Goal: Task Accomplishment & Management: Use online tool/utility

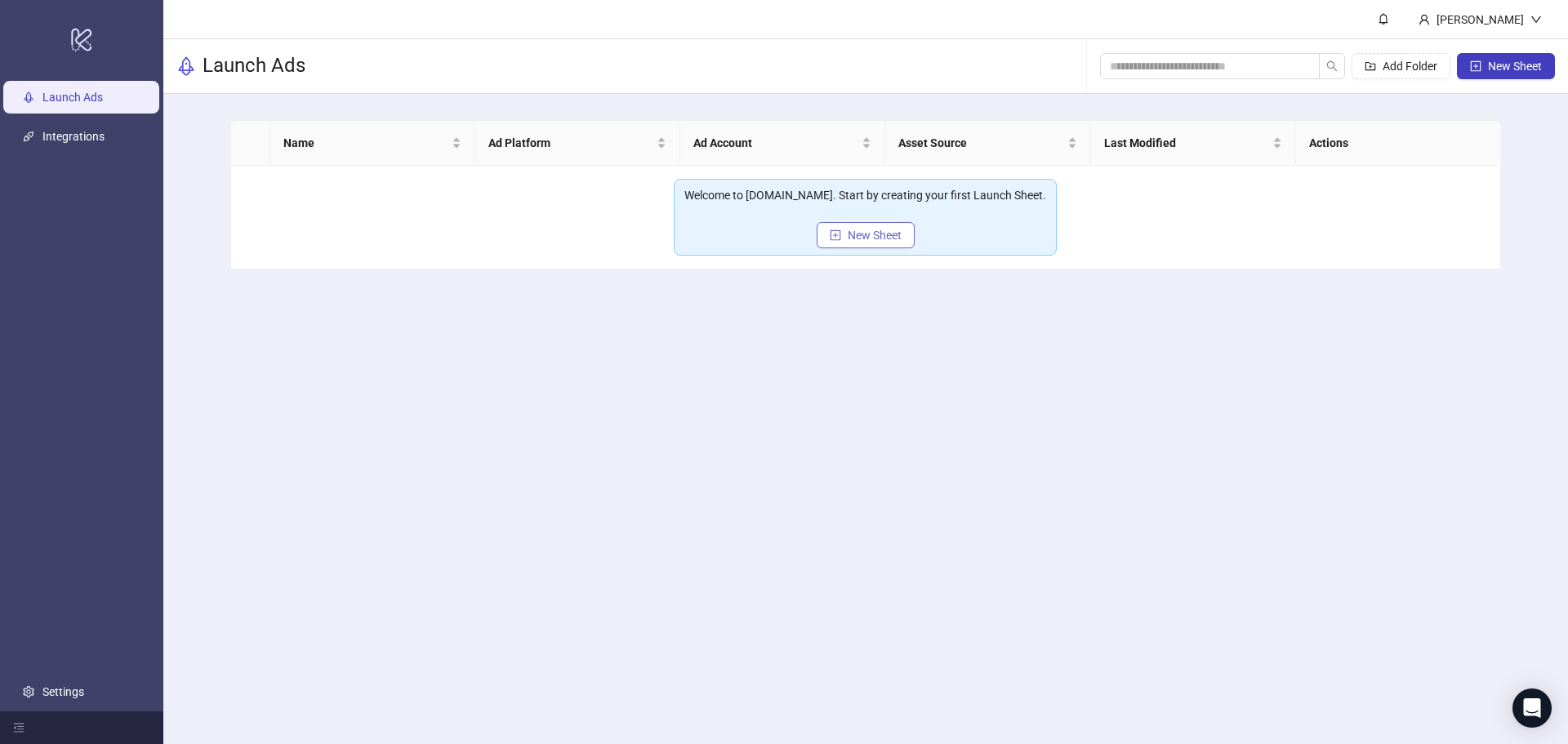
click at [902, 245] on button "New Sheet" at bounding box center [865, 235] width 98 height 26
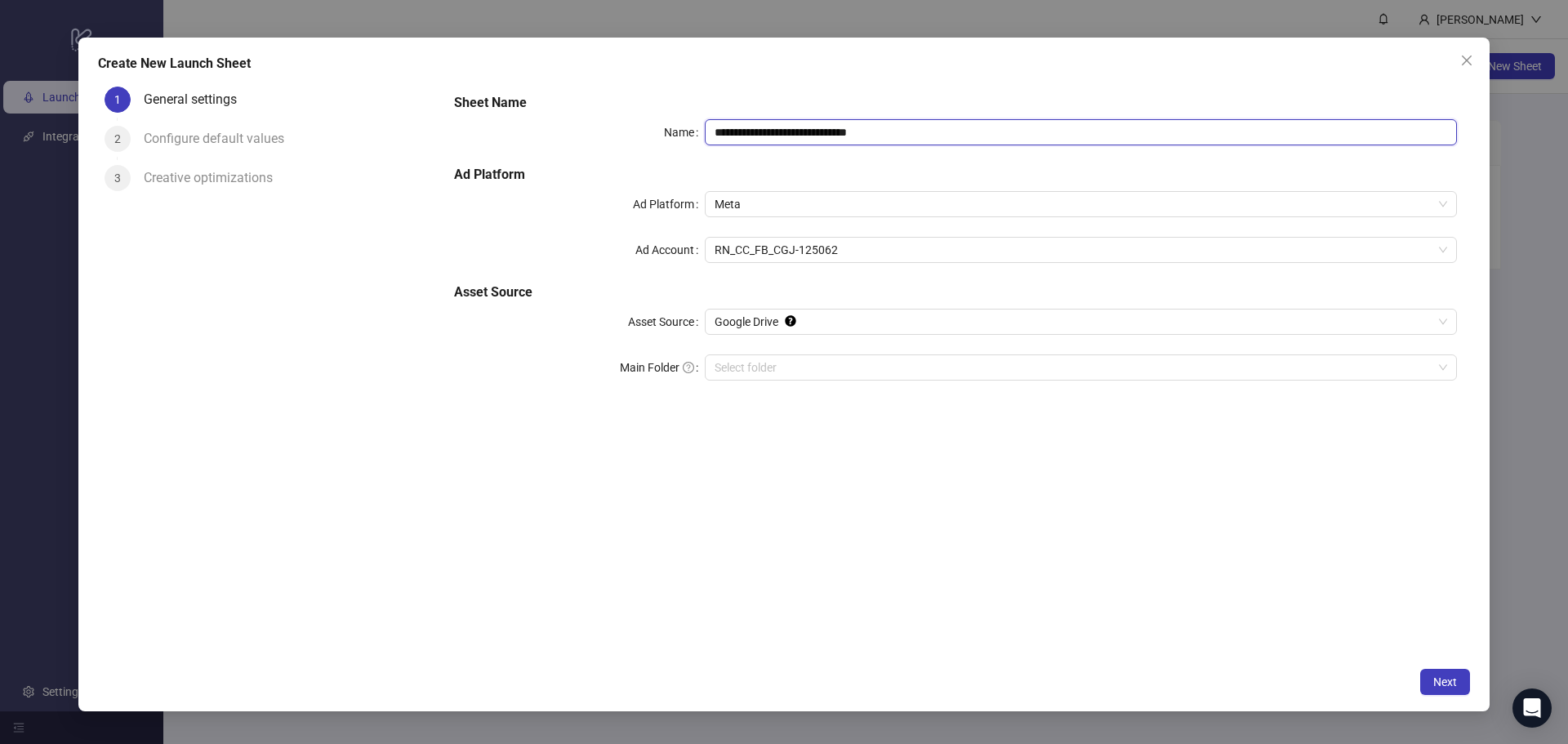
click at [940, 140] on input "**********" at bounding box center [1080, 132] width 752 height 26
click at [1456, 60] on span "Close" at bounding box center [1466, 60] width 26 height 13
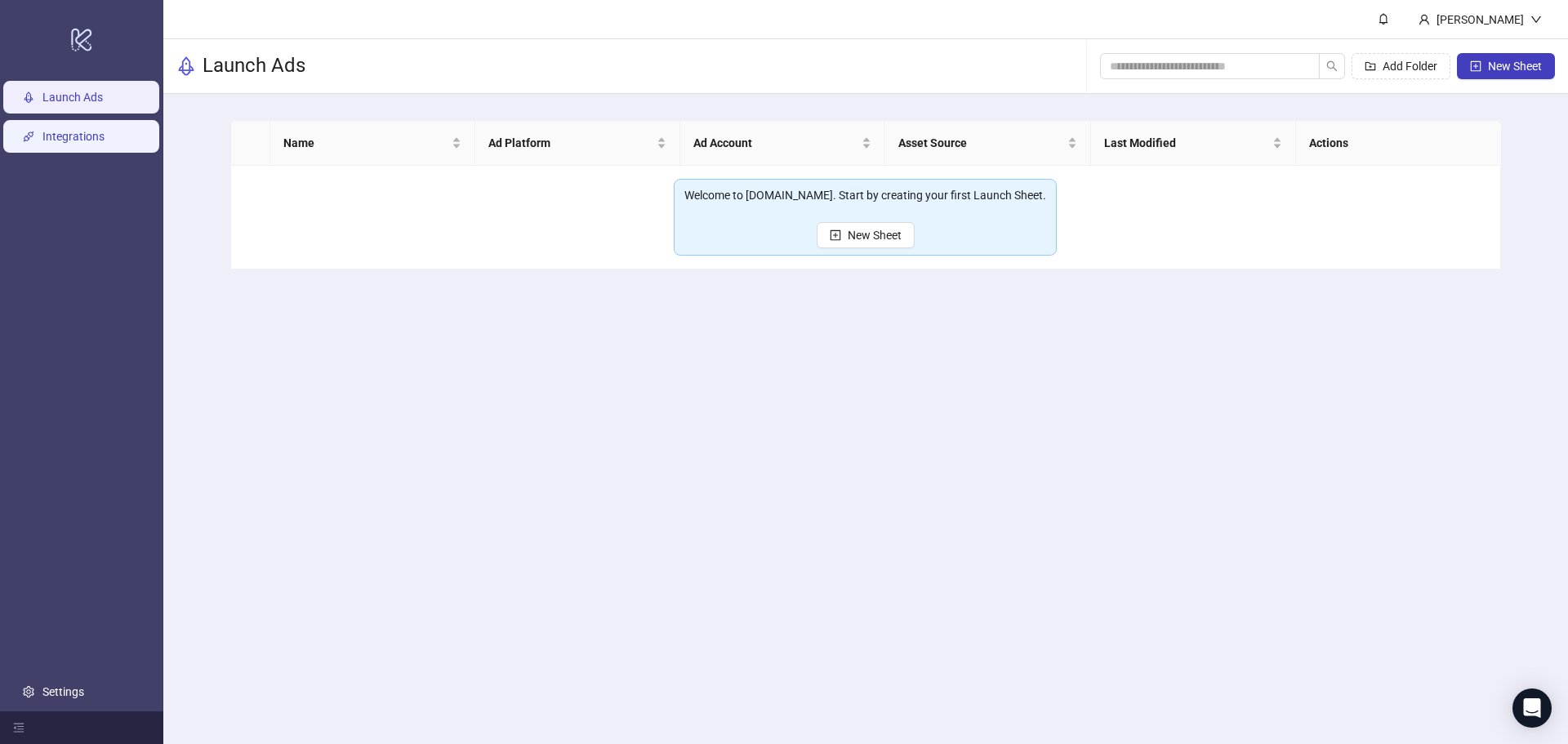
click at [105, 143] on link "Integrations" at bounding box center [73, 136] width 62 height 13
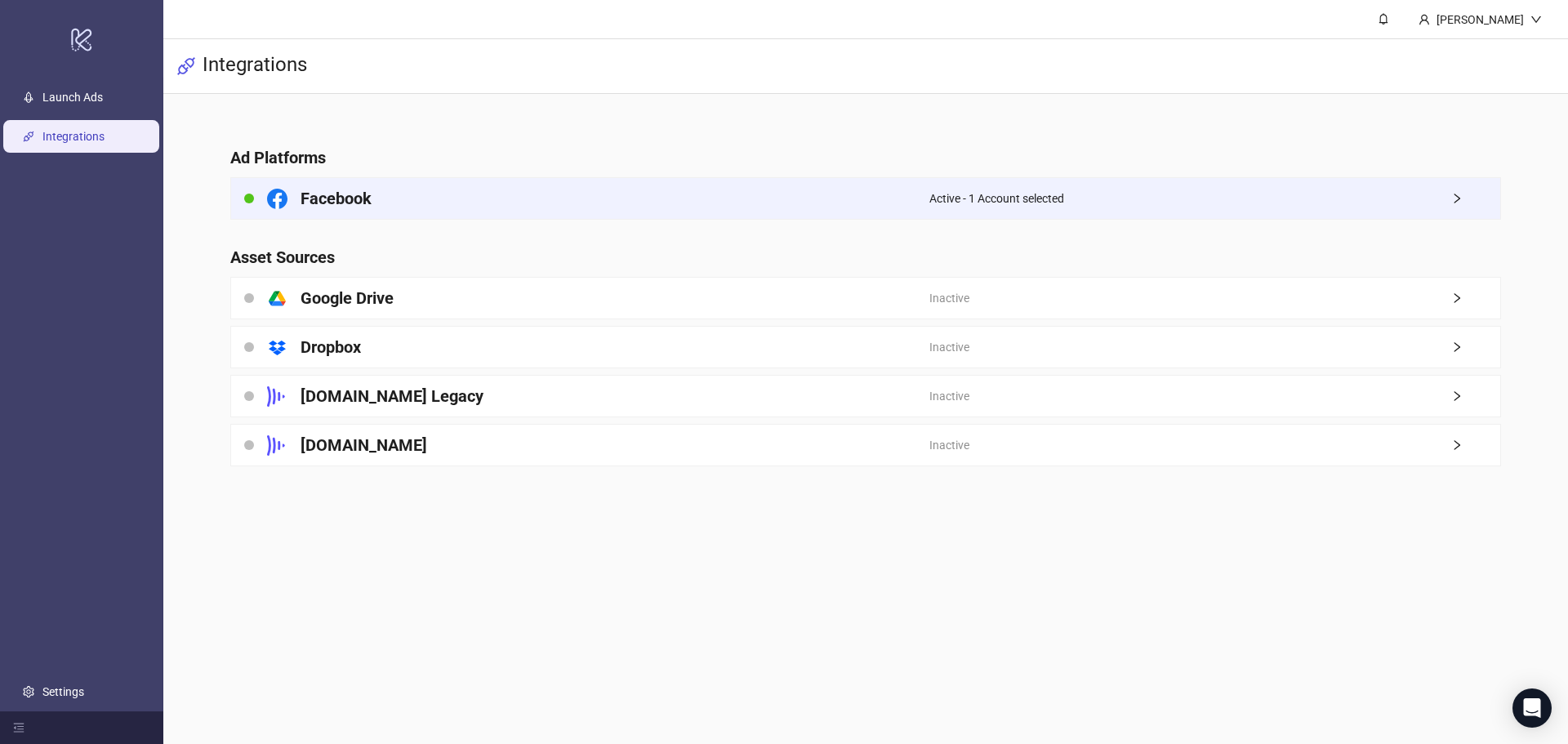
click at [859, 195] on div "Facebook" at bounding box center [580, 199] width 698 height 41
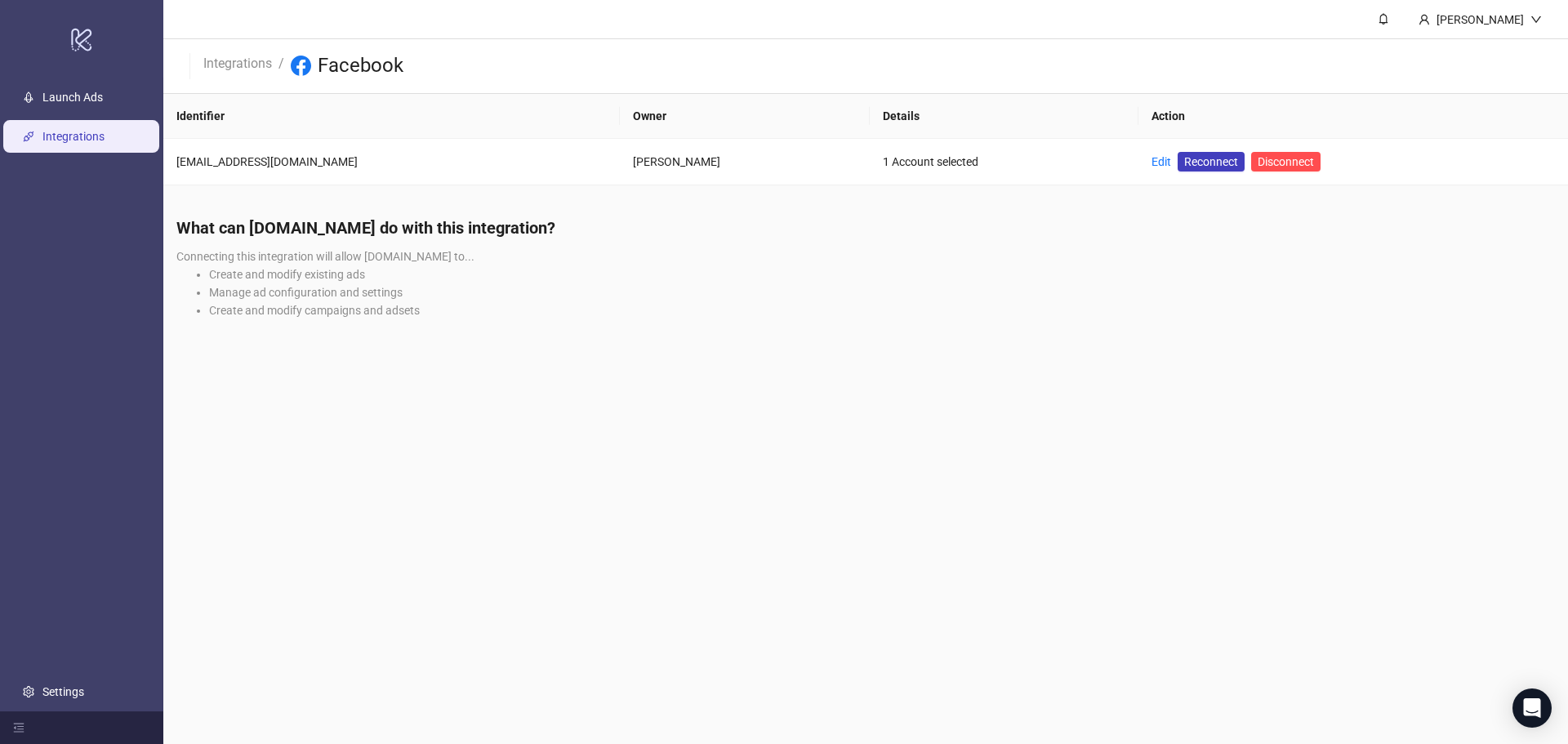
click at [228, 74] on li "Integrations" at bounding box center [238, 66] width 69 height 26
click at [228, 69] on link "Integrations" at bounding box center [238, 62] width 75 height 18
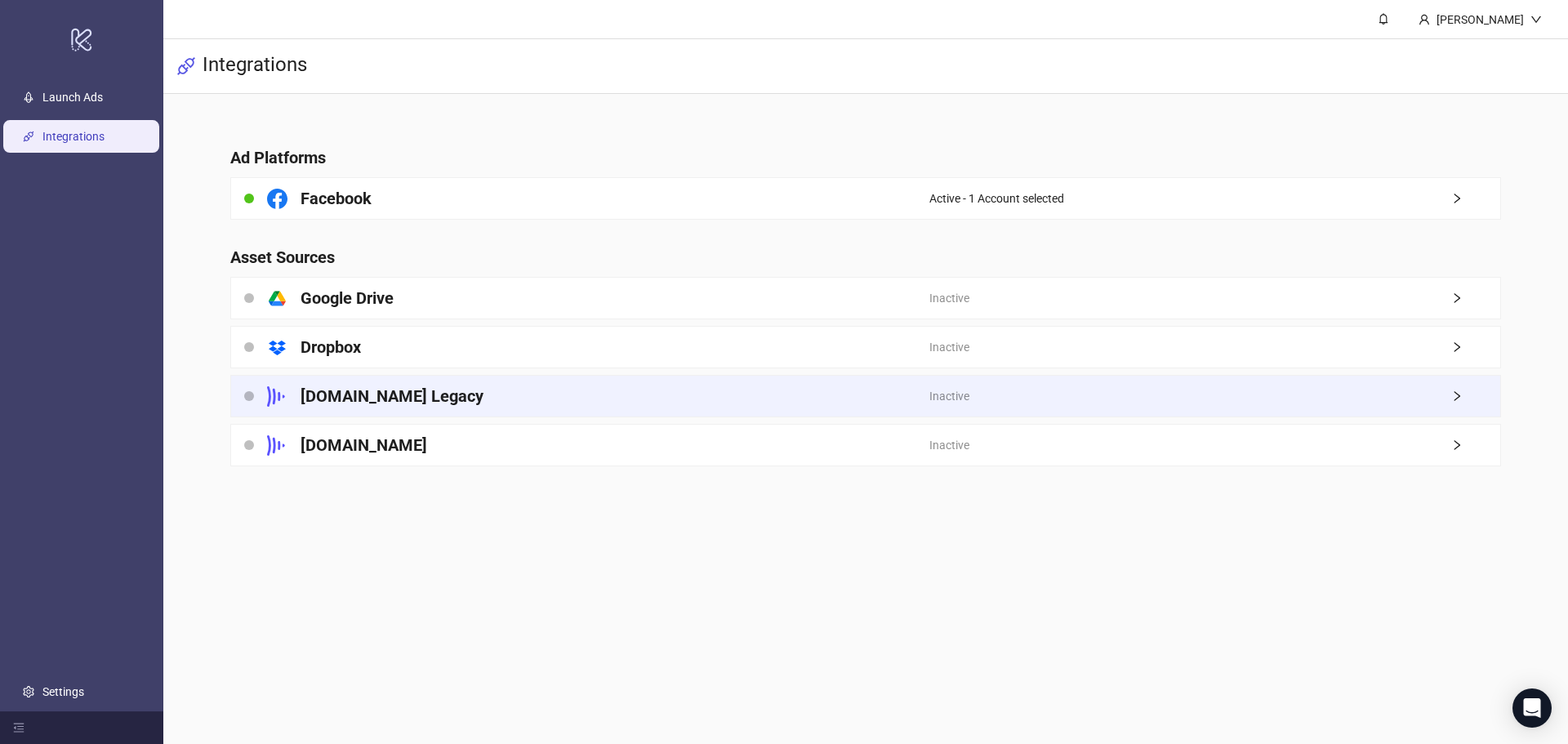
click at [672, 408] on div "[DOMAIN_NAME] Legacy" at bounding box center [580, 396] width 698 height 41
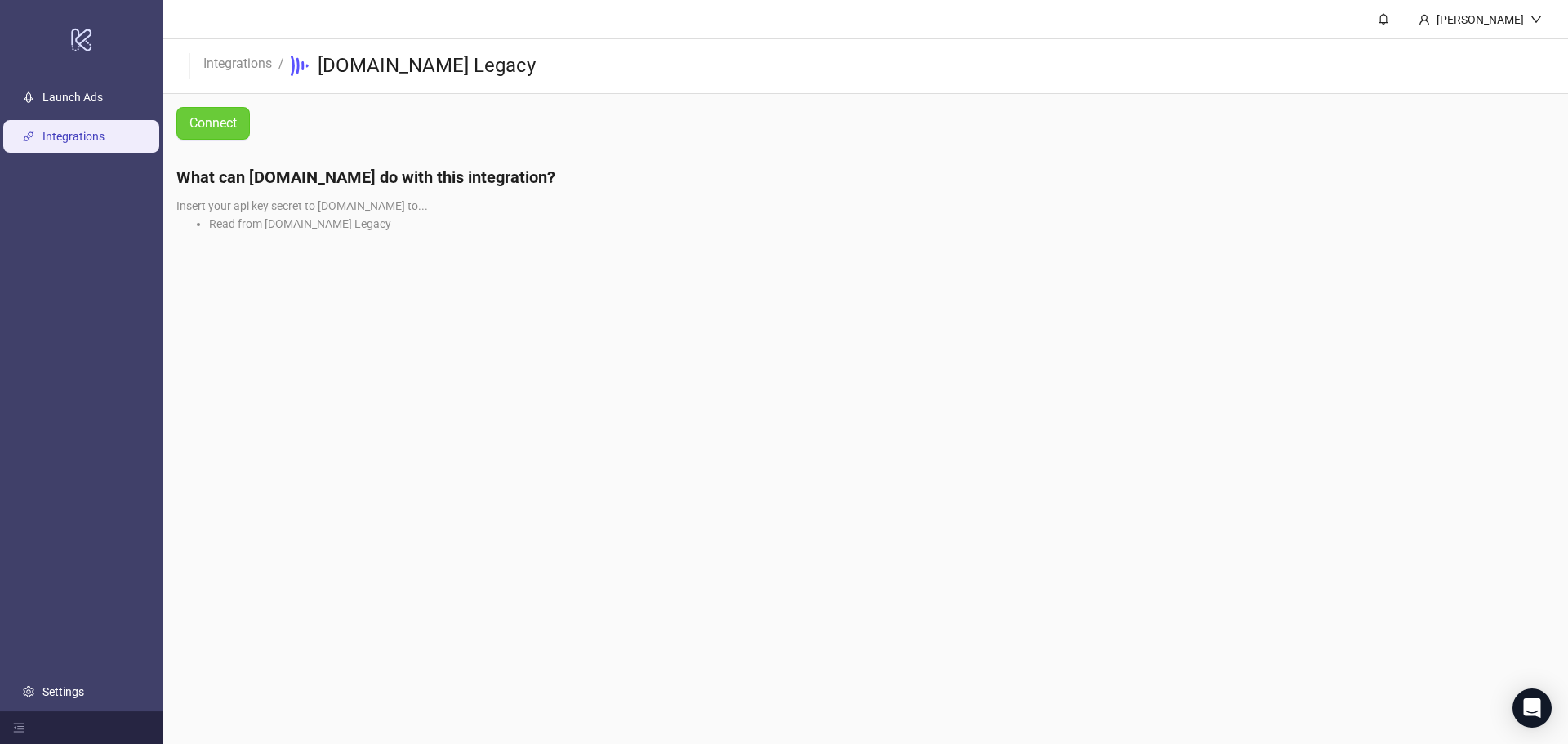
click at [220, 129] on span "Connect" at bounding box center [213, 123] width 47 height 15
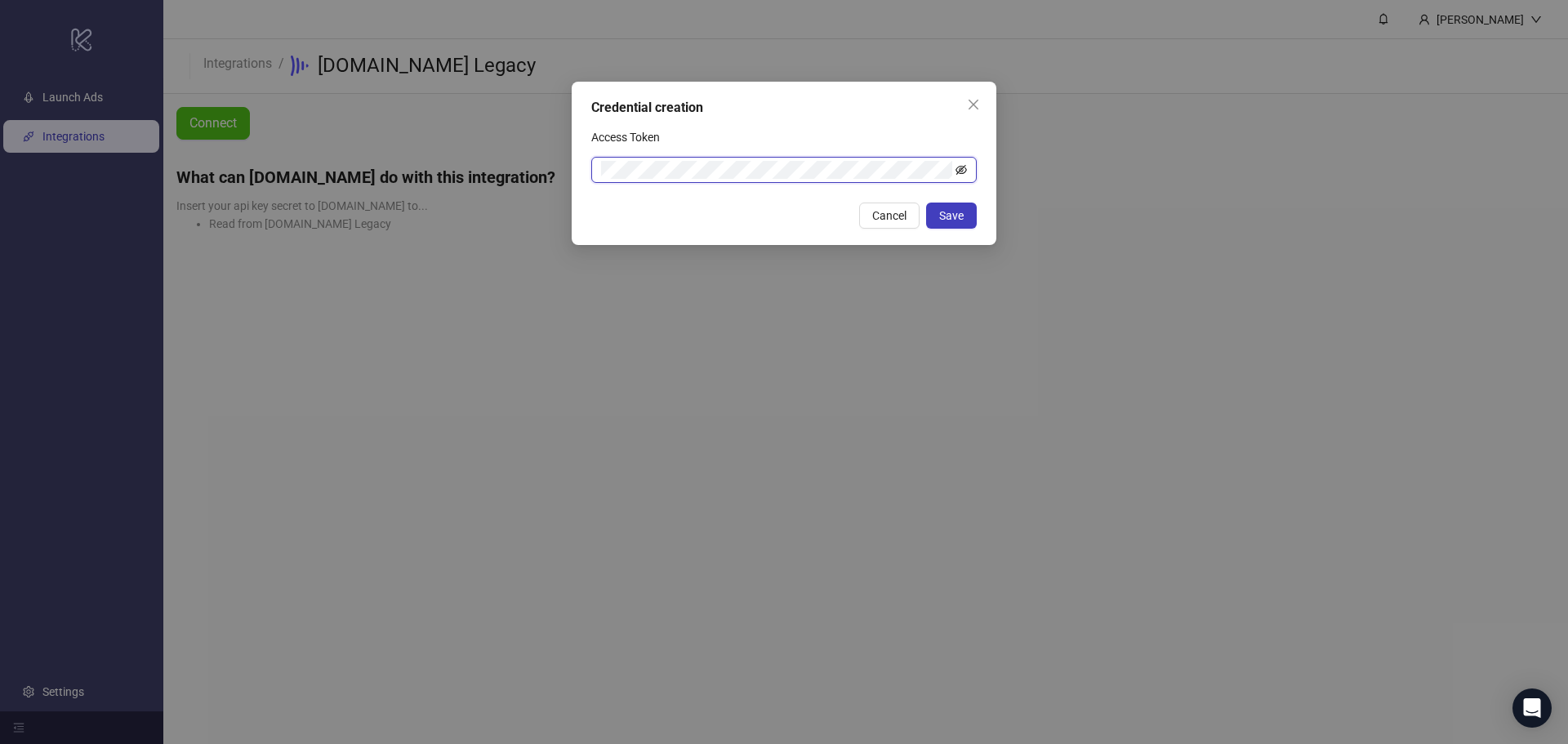
click at [959, 170] on icon "eye-invisible" at bounding box center [961, 169] width 11 height 9
click at [960, 170] on icon "eye" at bounding box center [961, 169] width 11 height 11
click at [660, 221] on div "Cancel Save" at bounding box center [783, 215] width 385 height 26
click at [873, 215] on span "Cancel" at bounding box center [890, 215] width 34 height 13
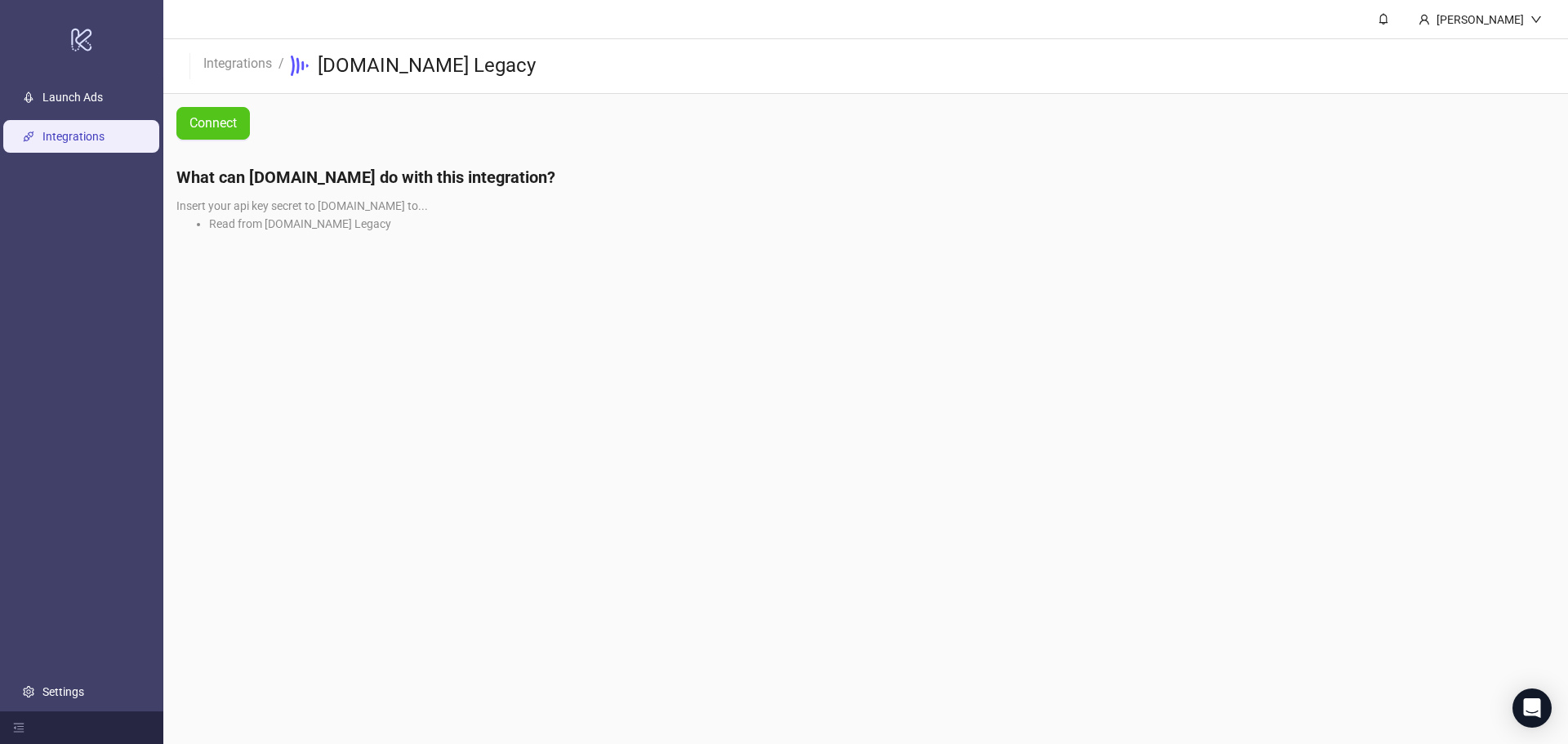
click at [140, 208] on ul "Launch Ads Integrations Settings" at bounding box center [81, 394] width 163 height 634
click at [256, 58] on link "Integrations" at bounding box center [238, 62] width 75 height 18
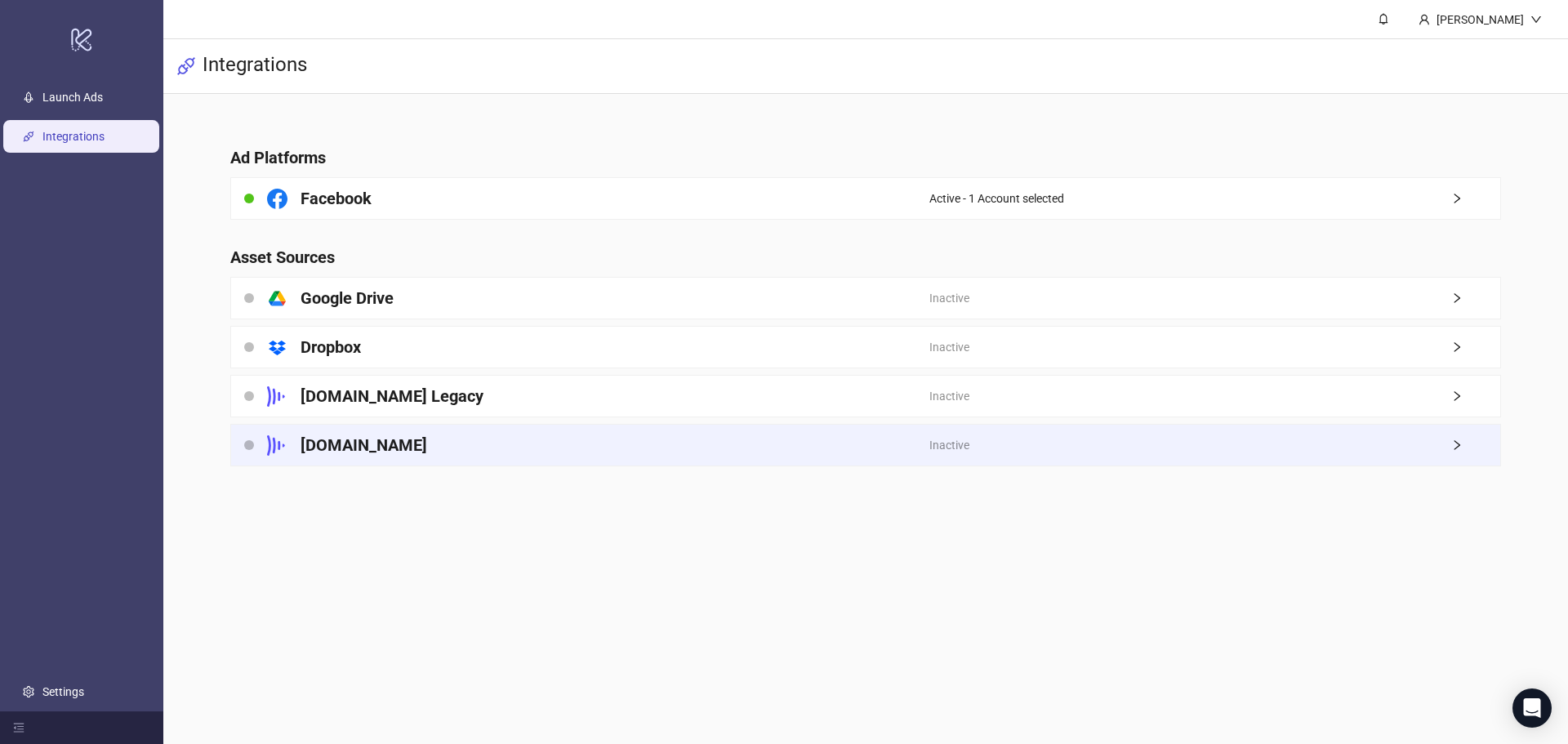
click at [553, 435] on div "[DOMAIN_NAME]" at bounding box center [580, 445] width 698 height 41
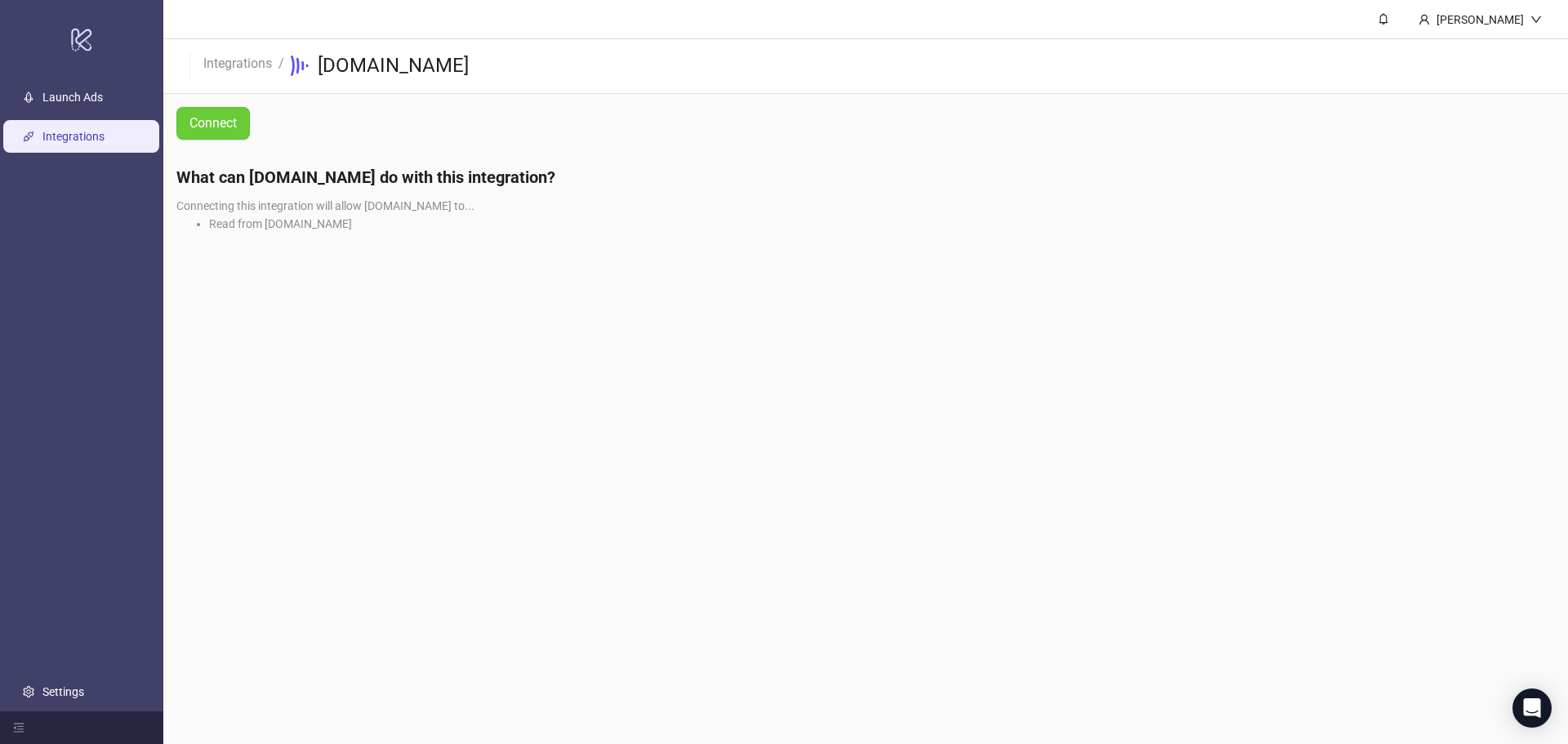
click at [236, 125] on span "Connect" at bounding box center [213, 123] width 47 height 15
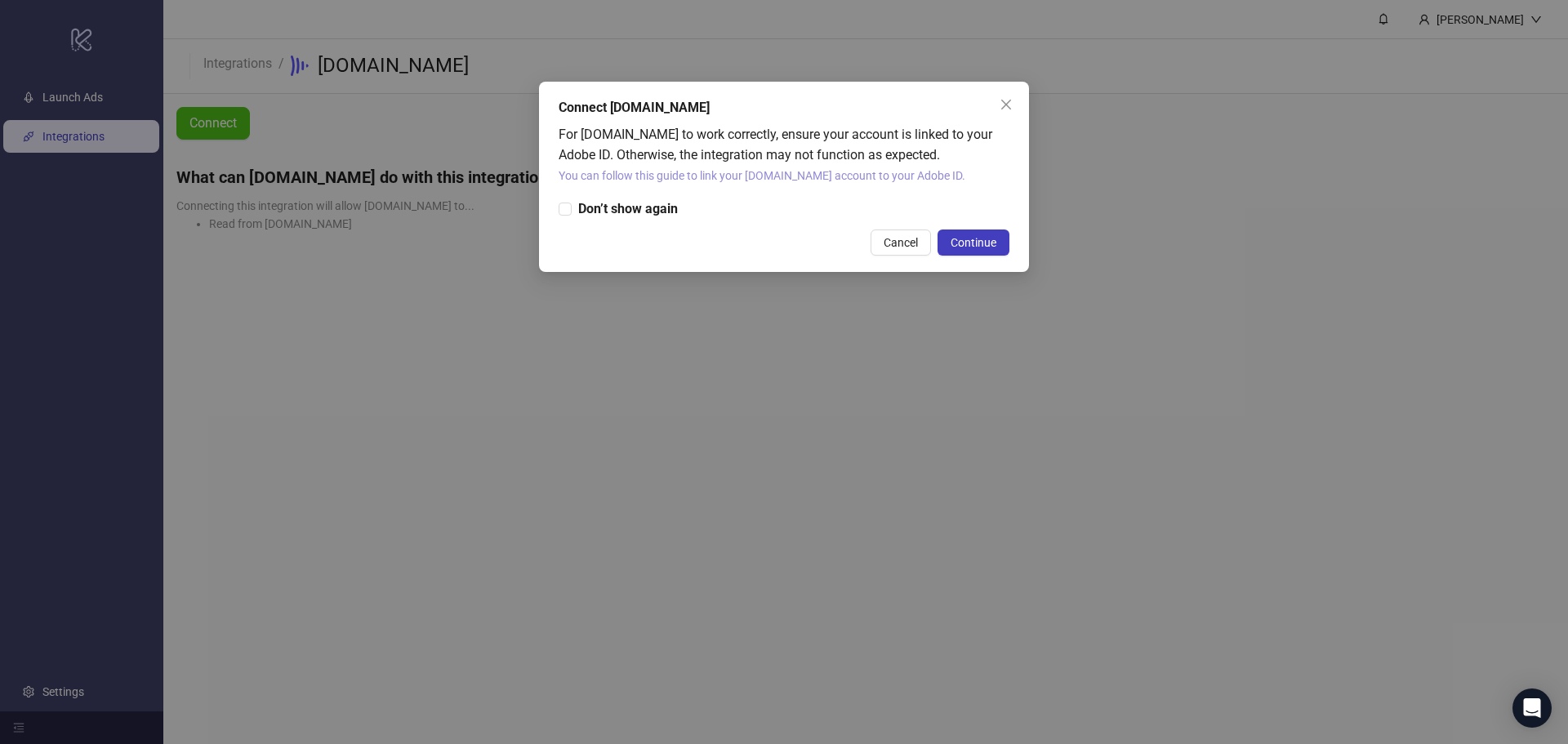
click at [707, 182] on link "You can follow this guide to link your [DOMAIN_NAME] account to your Adobe ID." at bounding box center [762, 175] width 407 height 13
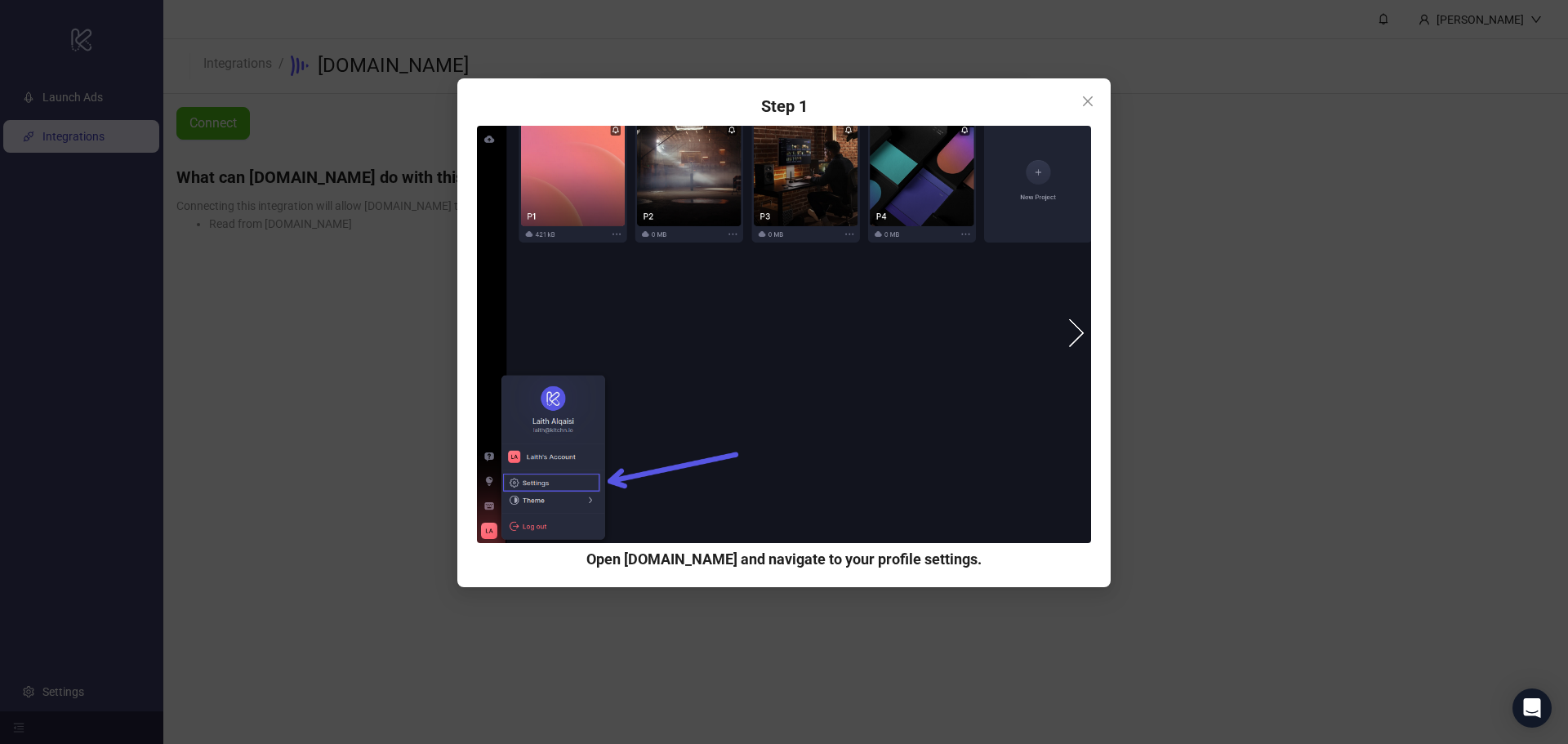
click at [1076, 352] on img at bounding box center [784, 335] width 614 height 417
click at [1073, 346] on button "next" at bounding box center [1070, 332] width 29 height 29
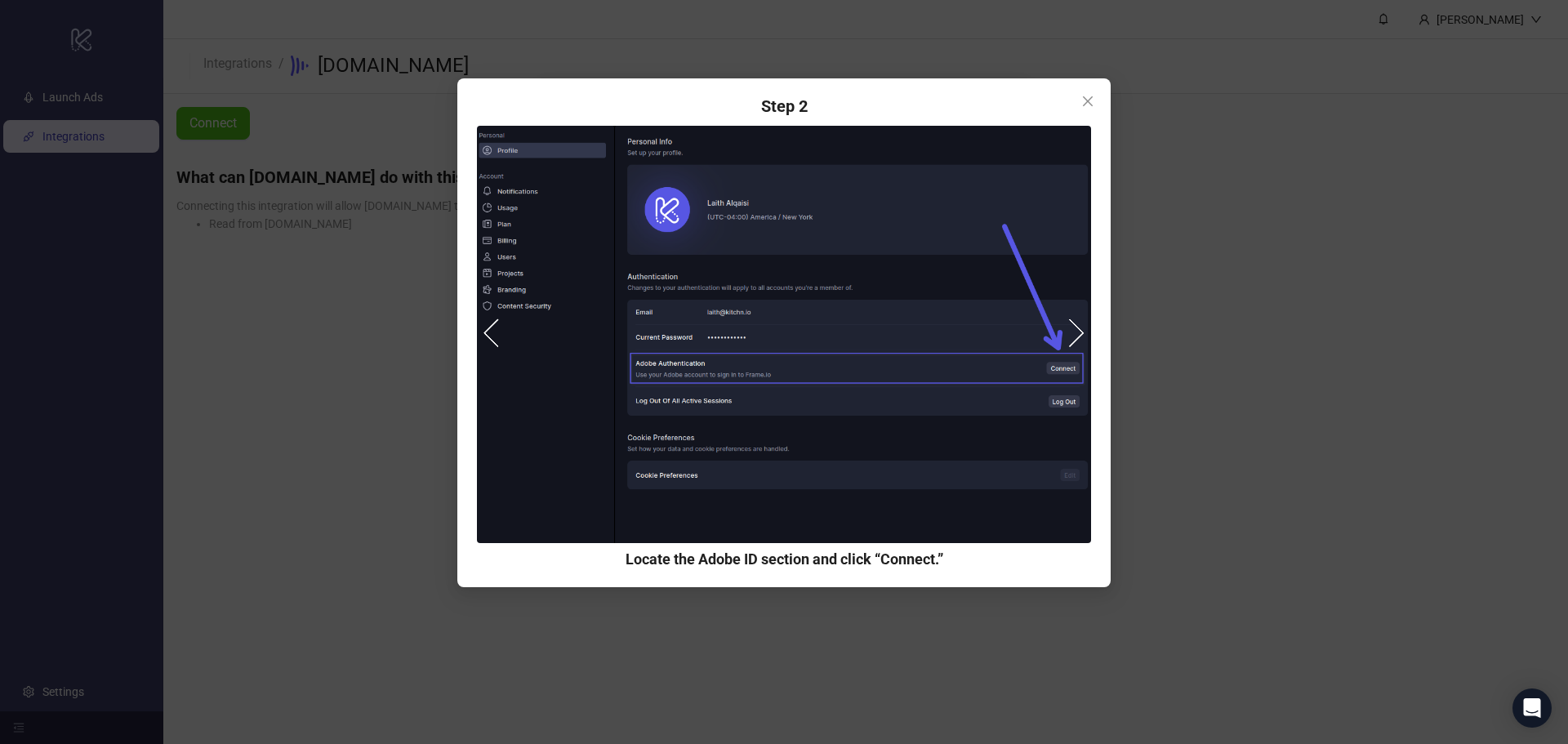
click at [1074, 327] on button "next" at bounding box center [1070, 332] width 29 height 29
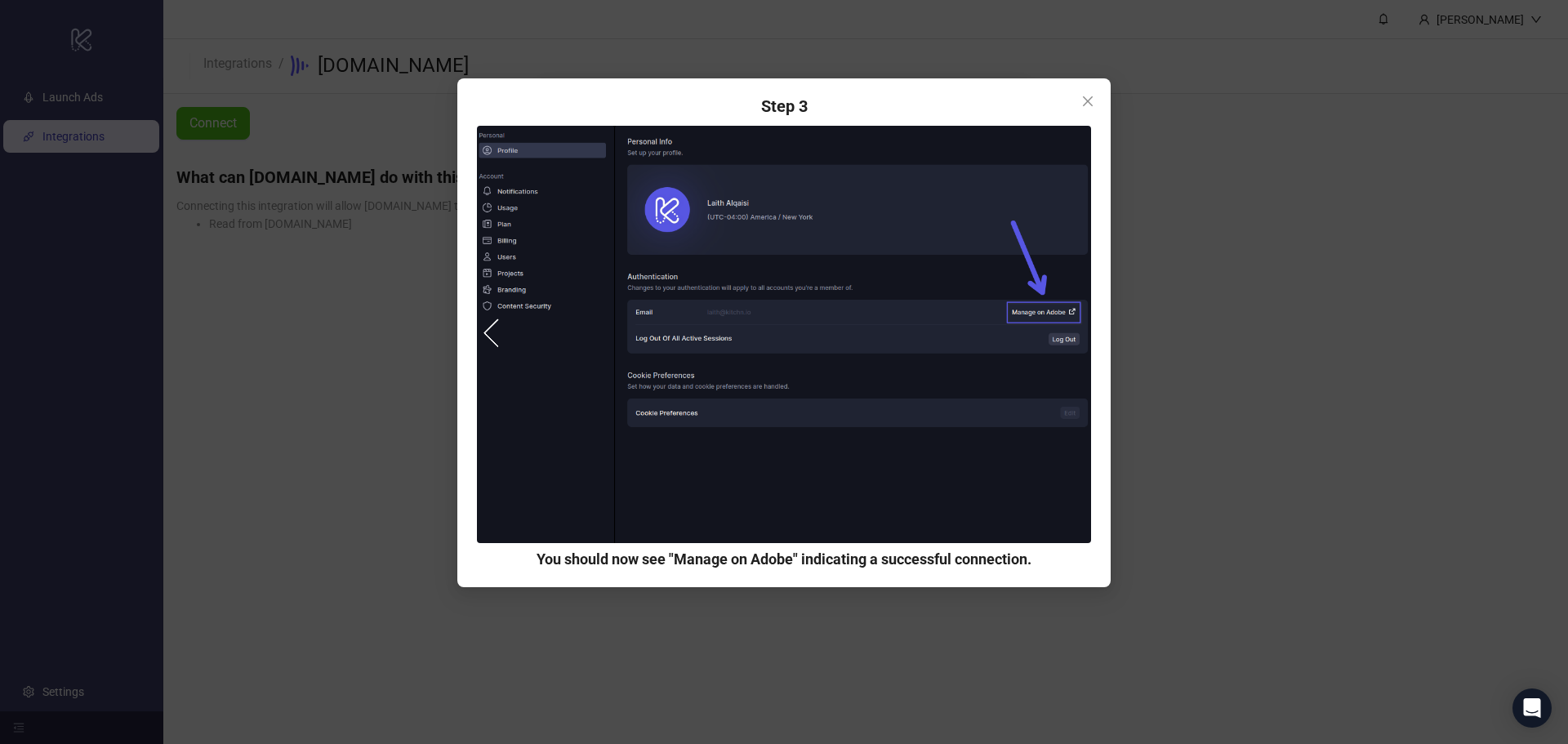
click at [1085, 97] on icon "close" at bounding box center [1087, 100] width 13 height 13
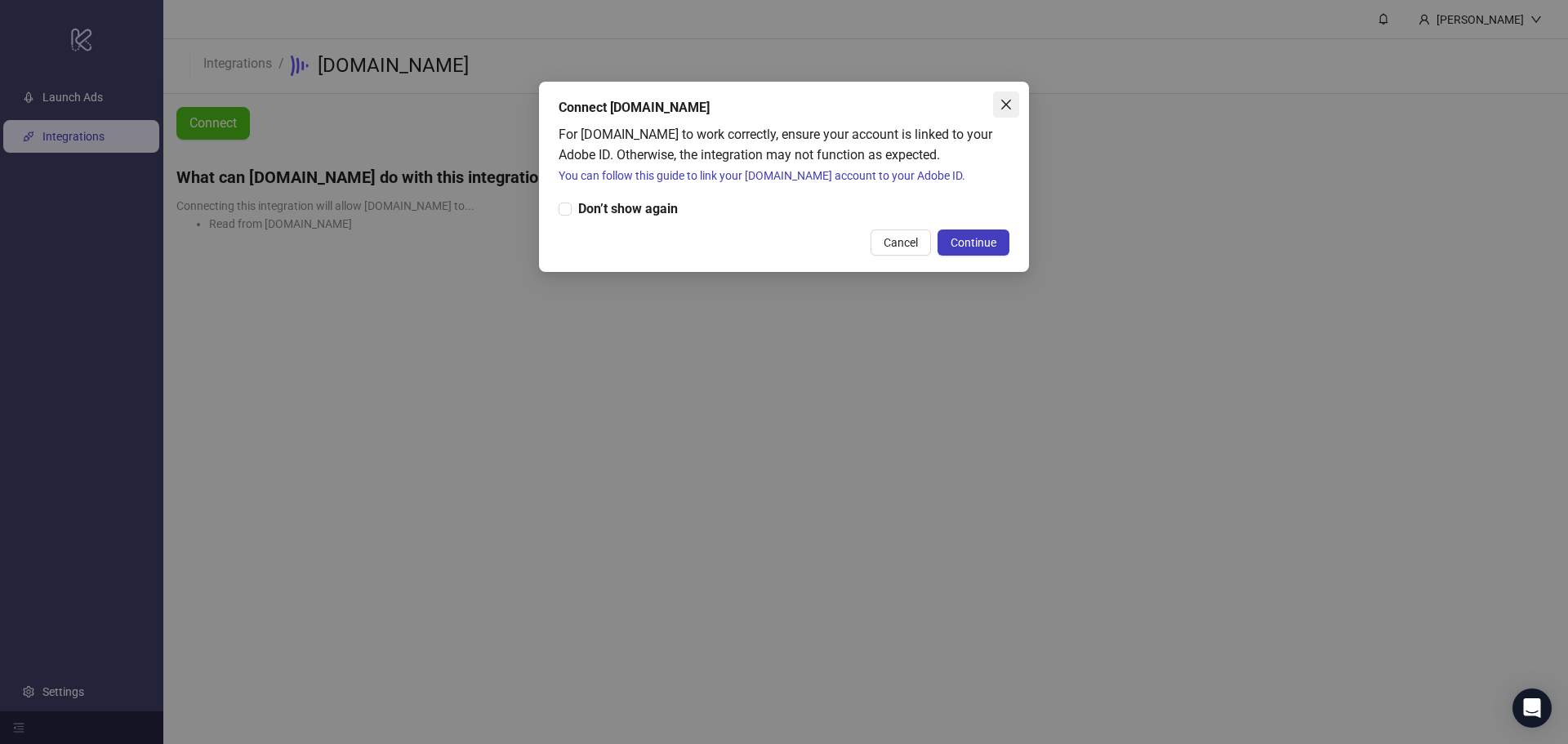
click at [998, 96] on button "Close" at bounding box center [1005, 105] width 26 height 26
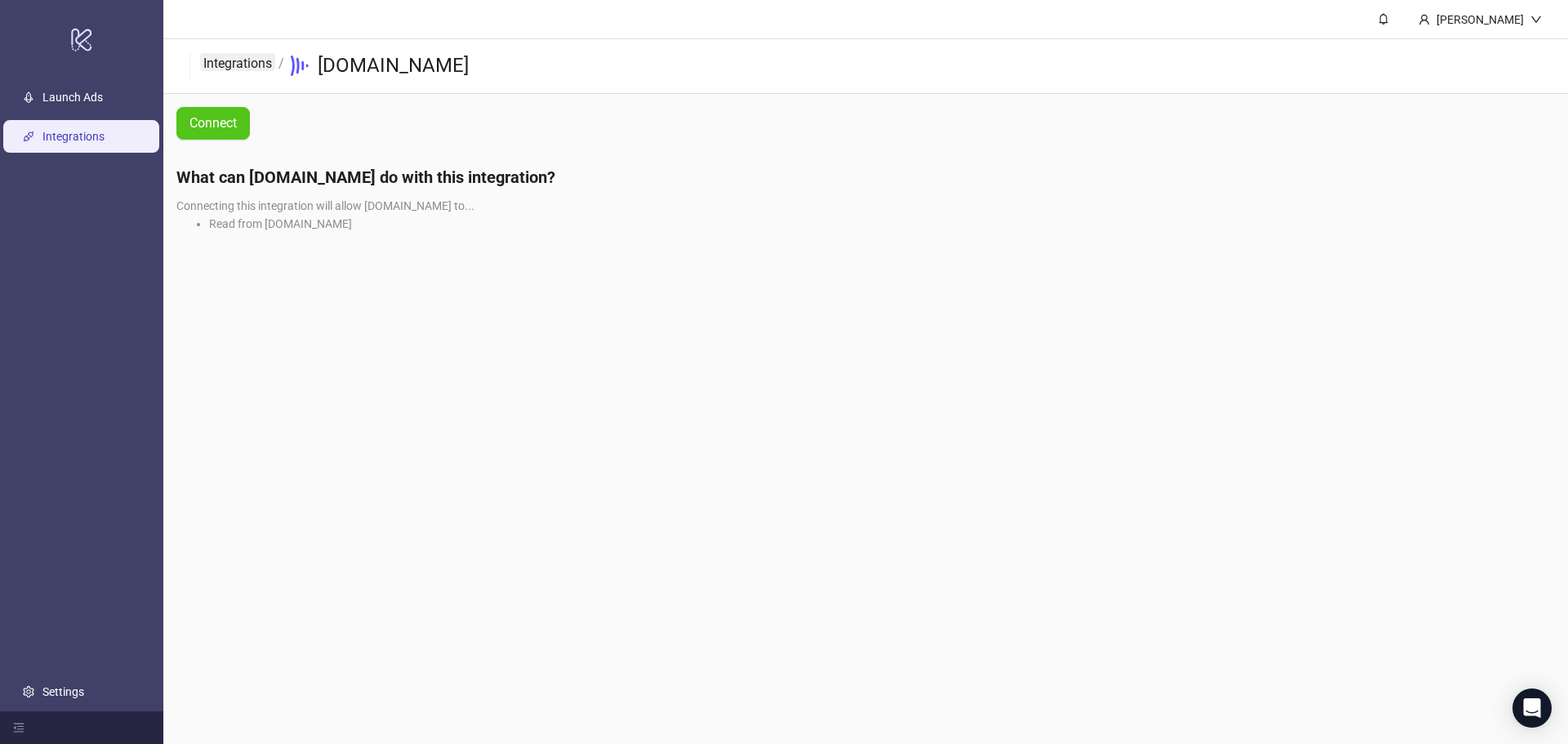
click at [261, 60] on link "Integrations" at bounding box center [238, 62] width 75 height 18
